Goal: Task Accomplishment & Management: Manage account settings

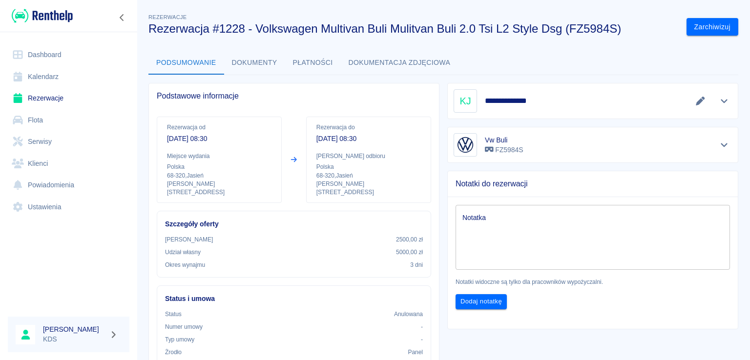
click at [695, 28] on button "Zarchiwizuj" at bounding box center [713, 27] width 52 height 18
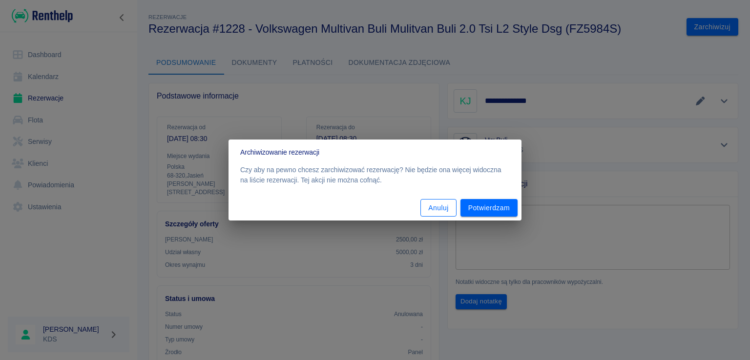
click at [447, 213] on button "Anuluj" at bounding box center [439, 208] width 36 height 18
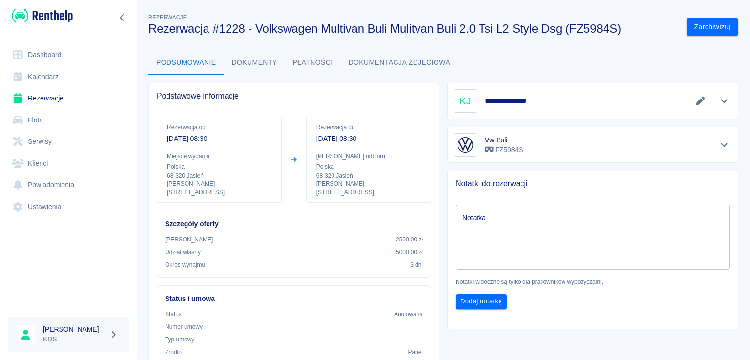
click at [47, 77] on link "Kalendarz" at bounding box center [69, 77] width 122 height 22
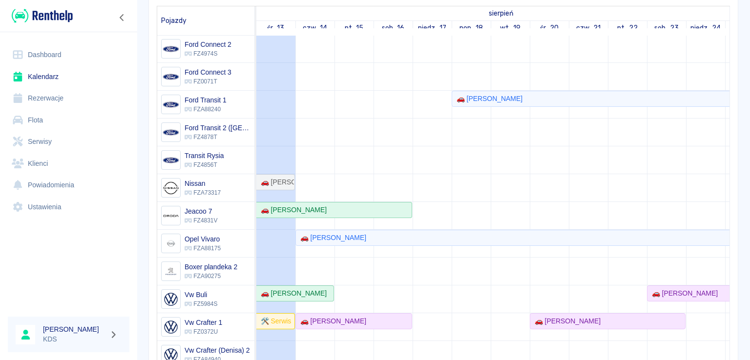
scroll to position [183, 0]
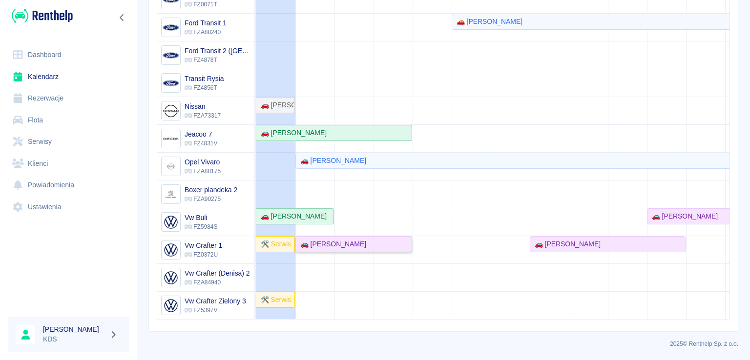
click at [355, 239] on div "🚗 [PERSON_NAME]" at bounding box center [353, 244] width 115 height 10
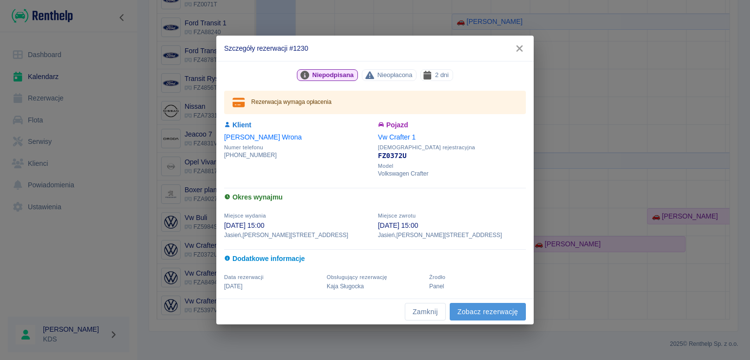
click at [504, 318] on link "Zobacz rezerwację" at bounding box center [488, 312] width 76 height 18
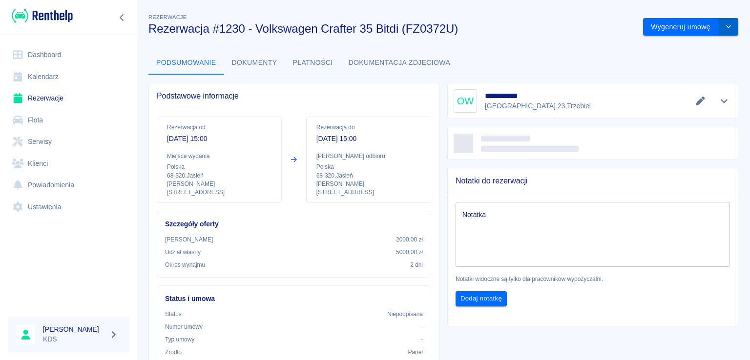
click at [725, 25] on icon "drop-down" at bounding box center [729, 26] width 8 height 6
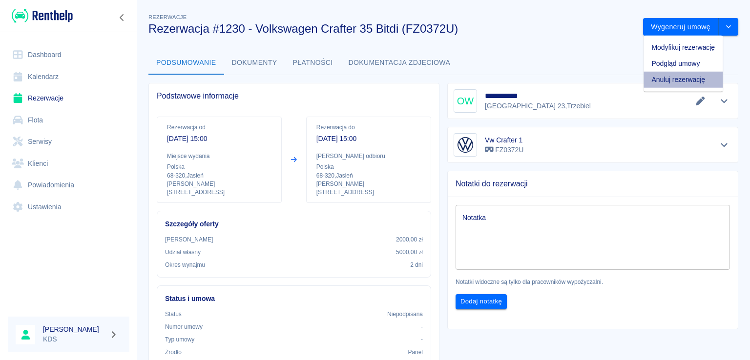
click at [685, 76] on li "Anuluj rezerwację" at bounding box center [683, 80] width 79 height 16
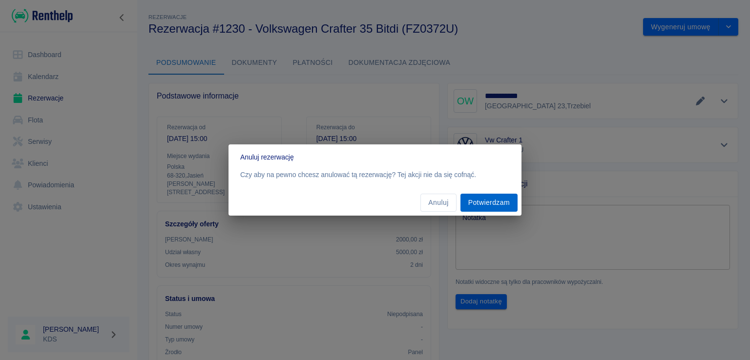
click at [484, 204] on button "Potwierdzam" at bounding box center [489, 203] width 57 height 18
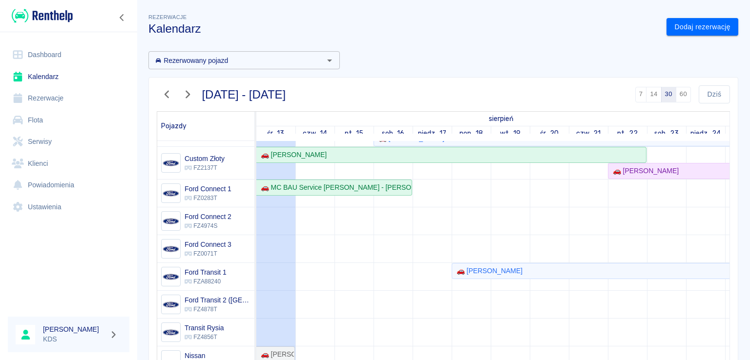
scroll to position [127, 0]
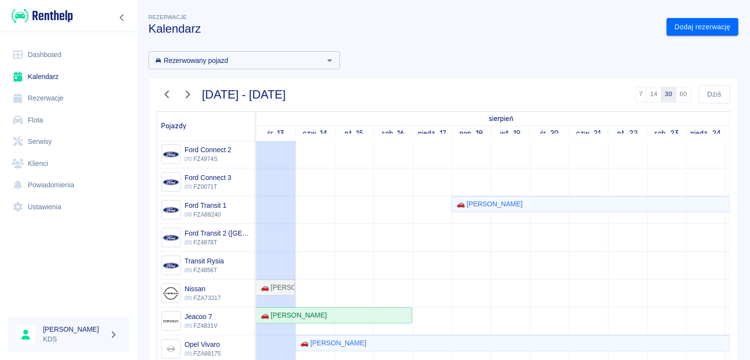
click at [146, 253] on div "[DATE] - [DATE] 7 14 30 60 [DATE] Pojazdy sierpień wrzesień śr., 13 czw., 14 pt…" at bounding box center [440, 291] width 598 height 445
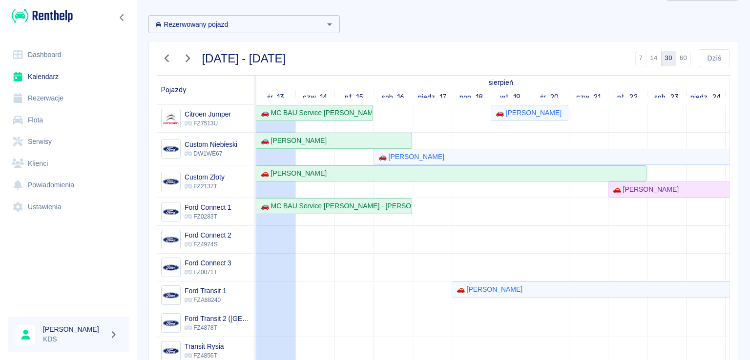
scroll to position [0, 0]
